Goal: Information Seeking & Learning: Find specific fact

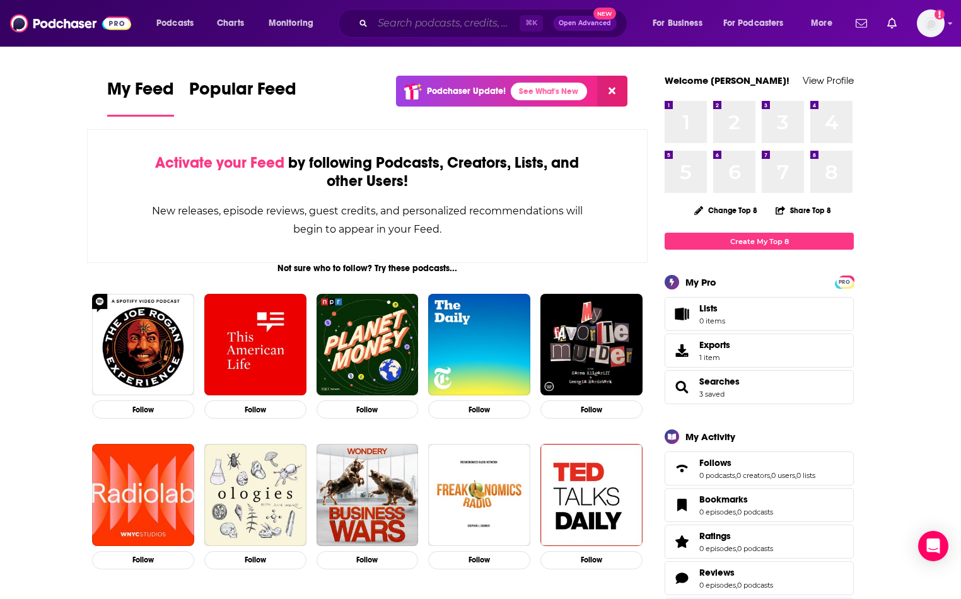
click at [414, 23] on input "Search podcasts, credits, & more..." at bounding box center [446, 23] width 147 height 20
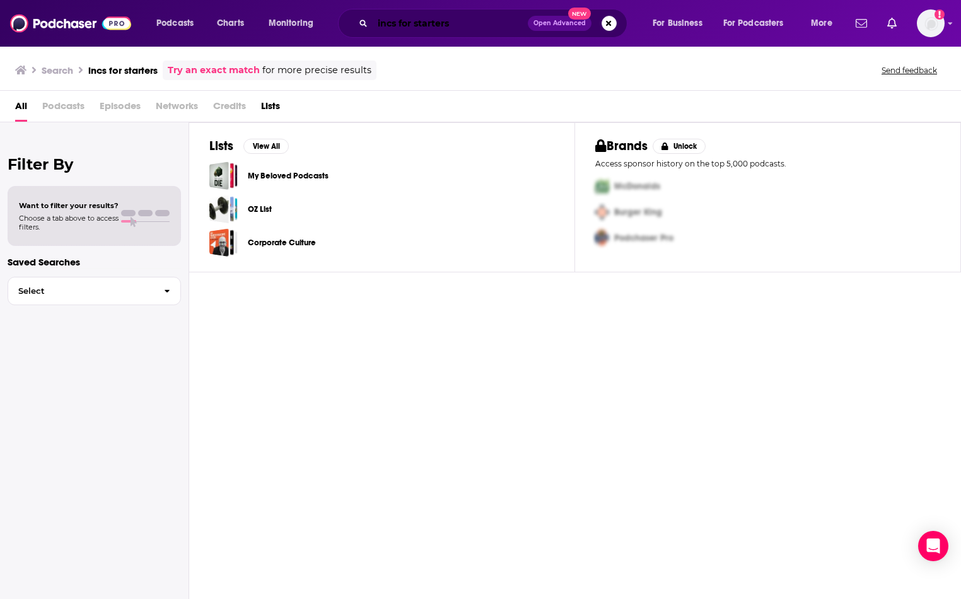
click at [428, 23] on input "incs for starters" at bounding box center [450, 23] width 155 height 20
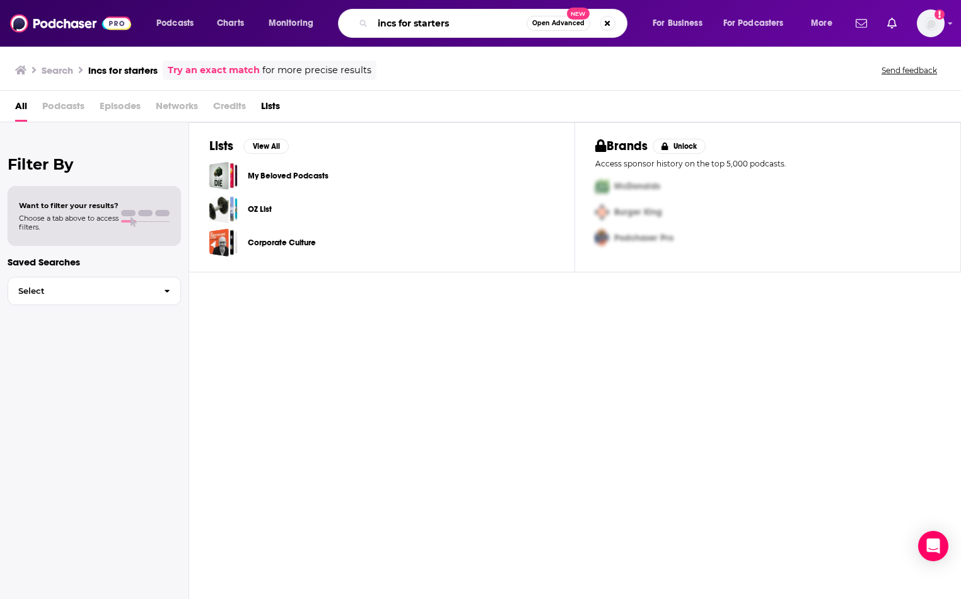
click at [428, 23] on input "incs for starters" at bounding box center [450, 23] width 154 height 20
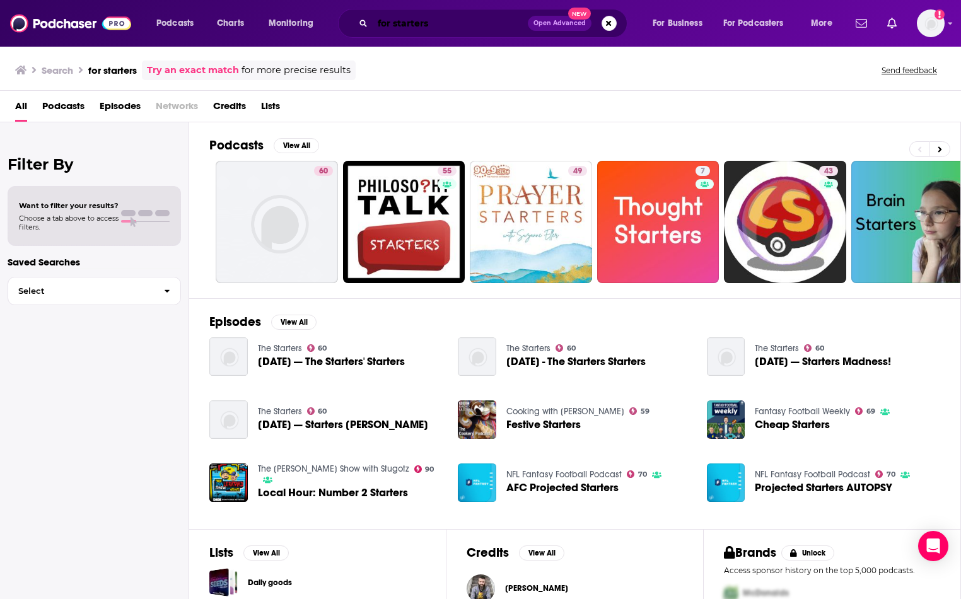
click at [420, 20] on input "for starters" at bounding box center [450, 23] width 155 height 20
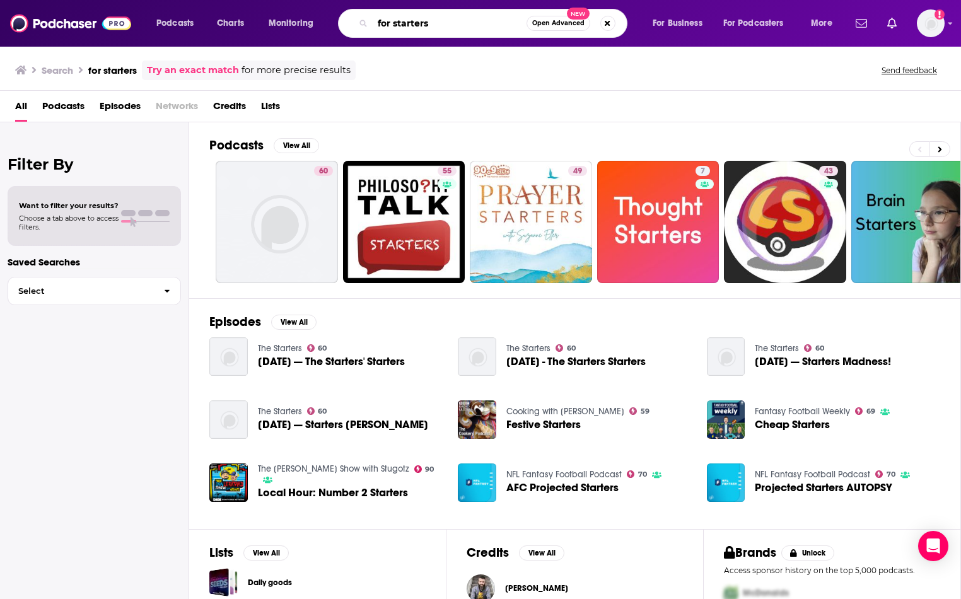
click at [420, 20] on input "for starters" at bounding box center [450, 23] width 154 height 20
type input "[PERSON_NAME]"
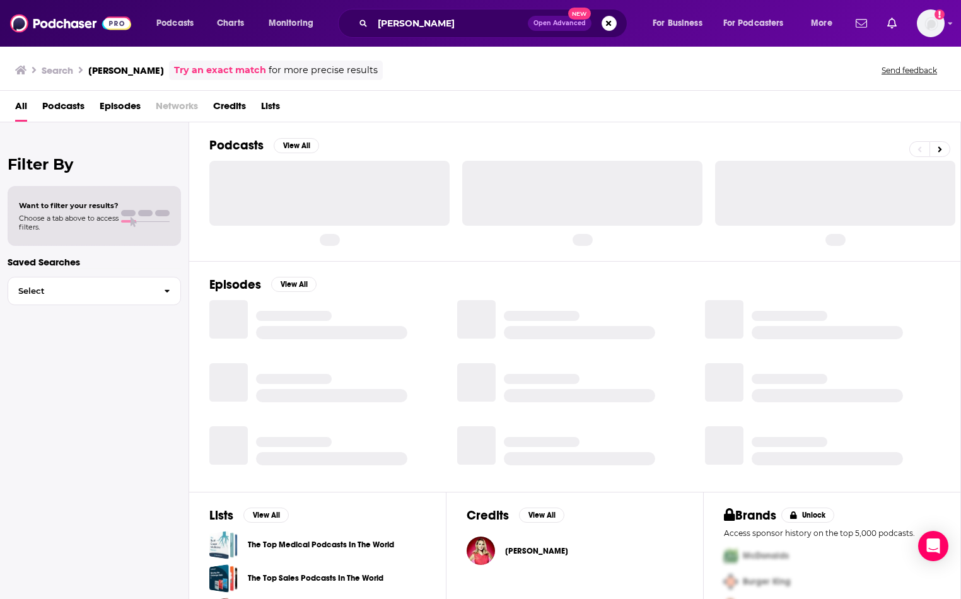
click at [523, 548] on span "[PERSON_NAME]" at bounding box center [536, 551] width 63 height 10
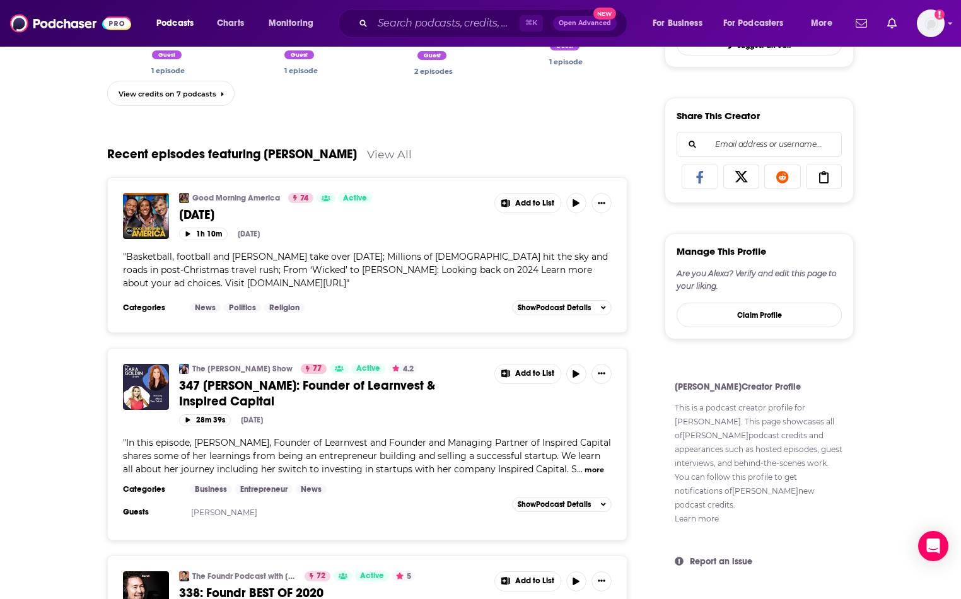
scroll to position [581, 0]
